Goal: Information Seeking & Learning: Learn about a topic

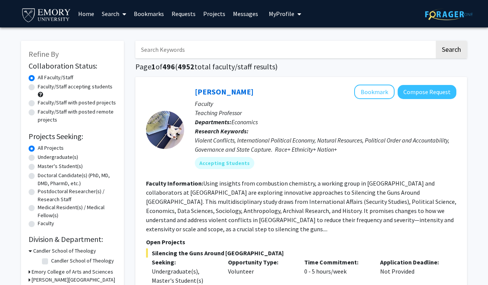
click at [81, 91] on label "Faculty/Staff accepting students" at bounding box center [75, 87] width 75 height 8
click at [43, 88] on input "Faculty/Staff accepting students" at bounding box center [40, 85] width 5 height 5
radio input "true"
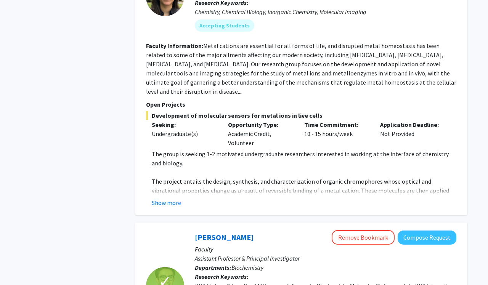
scroll to position [413, 0]
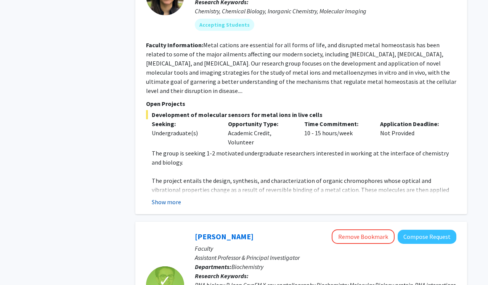
click at [158, 198] on button "Show more" at bounding box center [166, 202] width 29 height 9
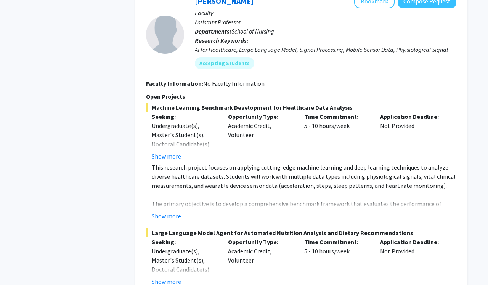
scroll to position [1581, 0]
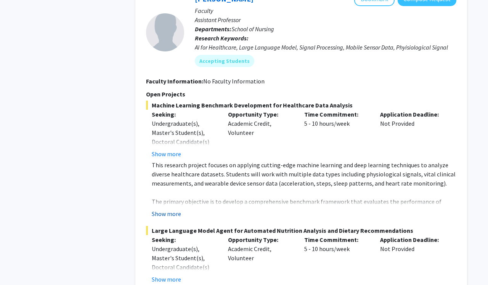
click at [172, 209] on button "Show more" at bounding box center [166, 213] width 29 height 9
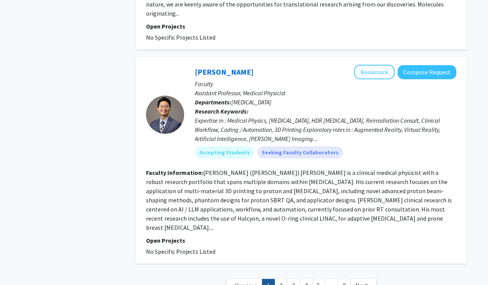
scroll to position [2740, 0]
click at [278, 280] on link "2" at bounding box center [281, 286] width 13 height 13
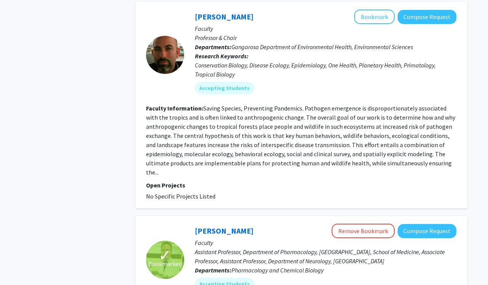
scroll to position [813, 0]
click at [241, 130] on fg-read-more "Saving Species, Preventing Pandemics. Pathogen emergence is disproportionately …" at bounding box center [300, 140] width 309 height 72
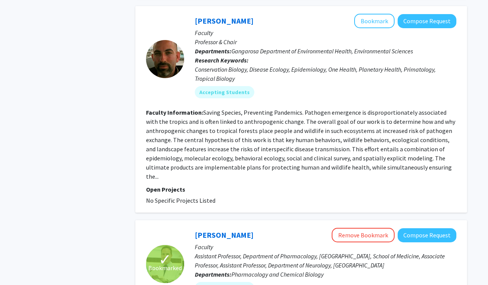
scroll to position [790, 0]
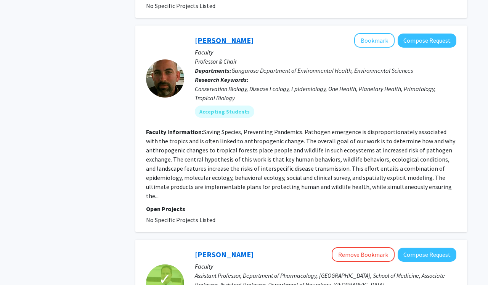
click at [219, 35] on link "[PERSON_NAME]" at bounding box center [224, 40] width 59 height 10
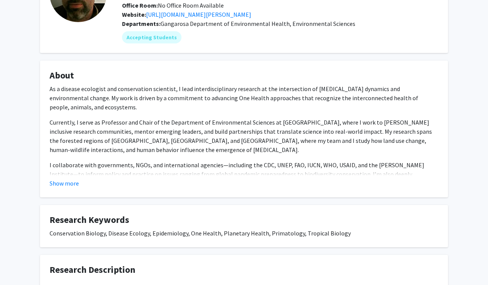
scroll to position [86, 0]
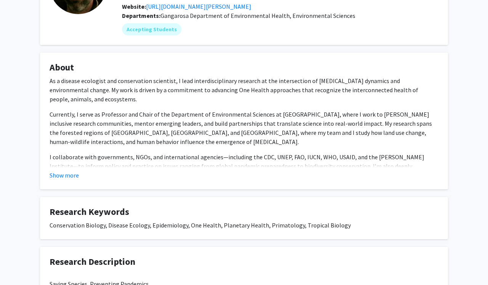
click at [66, 164] on p "I collaborate with governments, NGOs, and international agencies—including the …" at bounding box center [244, 171] width 389 height 37
click at [71, 169] on fg-read-more "As a disease ecologist and conservation scientist, I lead interdisciplinary res…" at bounding box center [244, 128] width 389 height 104
click at [71, 186] on fg-card "About As a disease ecologist and conservation scientist, I lead interdisciplina…" at bounding box center [244, 121] width 408 height 137
click at [71, 181] on fg-card "About As a disease ecologist and conservation scientist, I lead interdisciplina…" at bounding box center [244, 121] width 408 height 137
click at [71, 172] on button "Show more" at bounding box center [64, 175] width 29 height 9
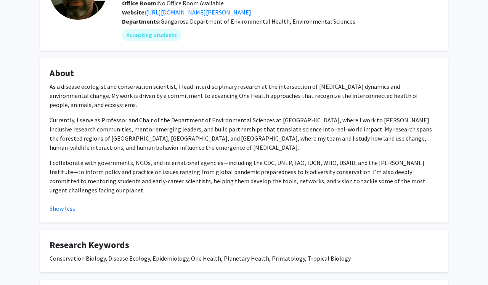
scroll to position [74, 0]
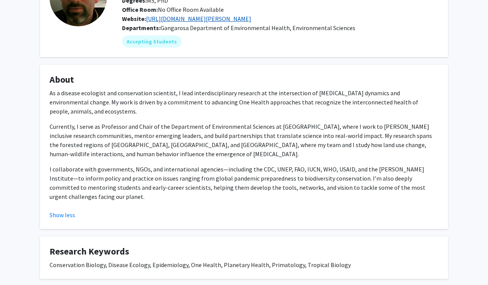
click at [236, 20] on link "[URL][DOMAIN_NAME][PERSON_NAME]" at bounding box center [198, 19] width 105 height 8
